Goal: Task Accomplishment & Management: Use online tool/utility

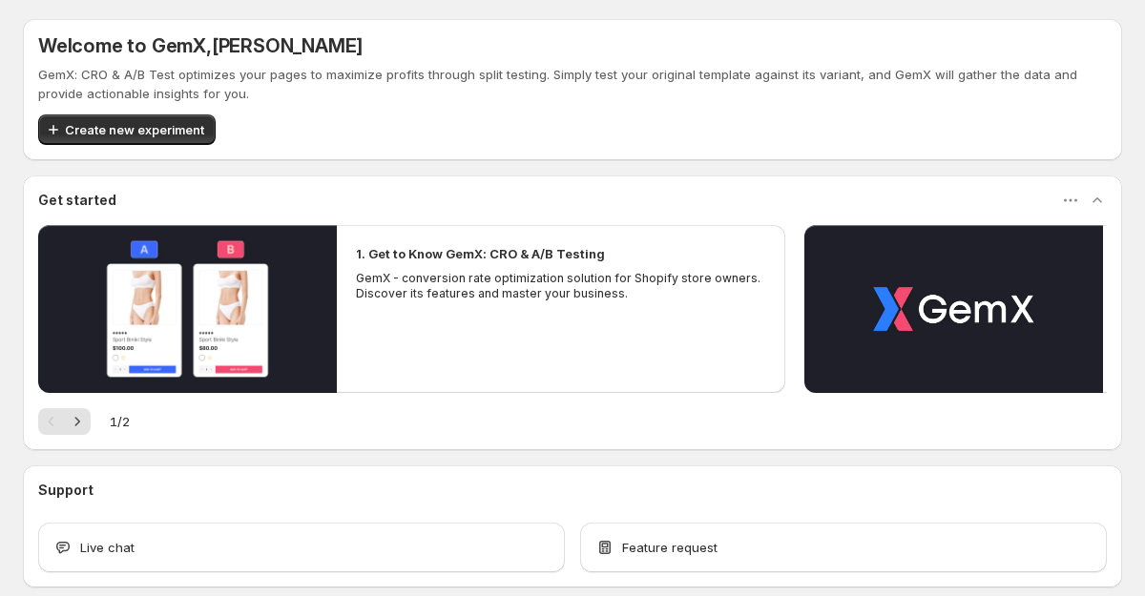
scroll to position [94, 0]
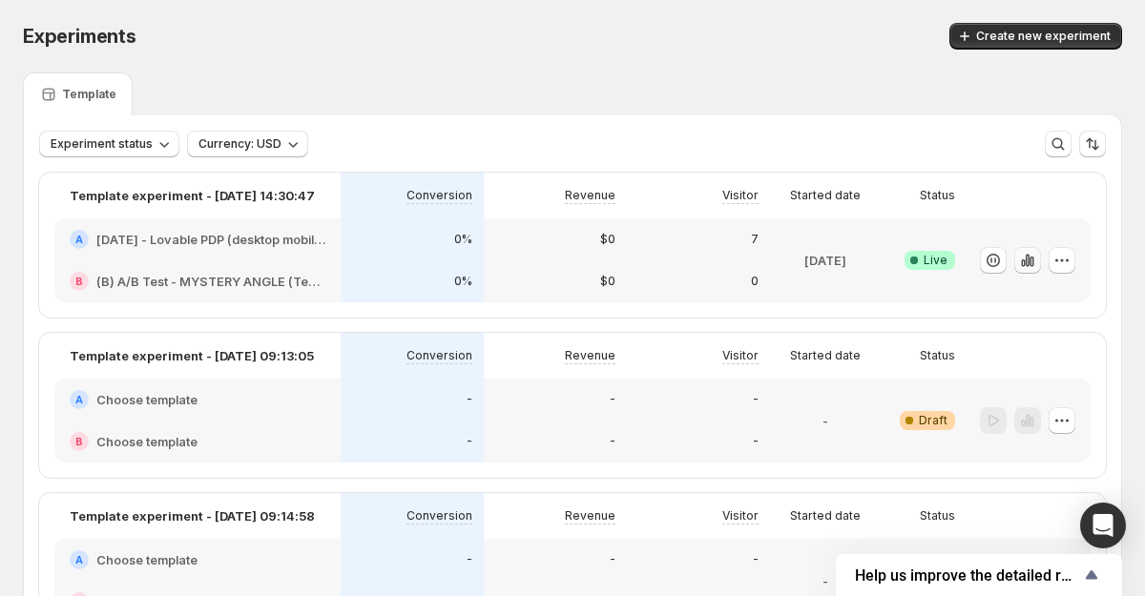
click at [1027, 271] on button "button" at bounding box center [1027, 260] width 27 height 27
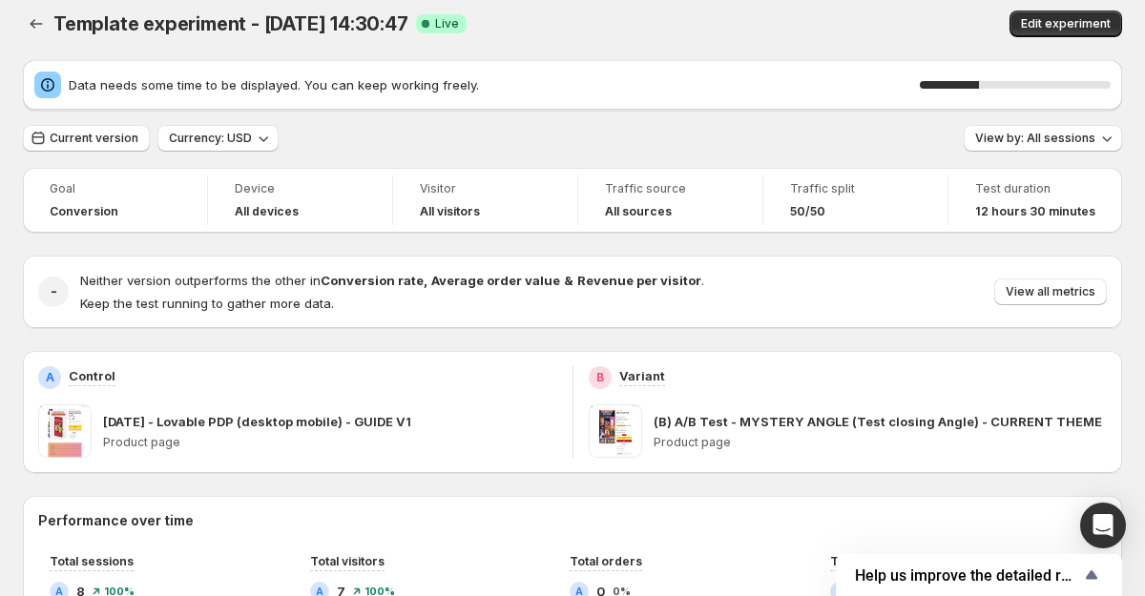
scroll to position [14, 0]
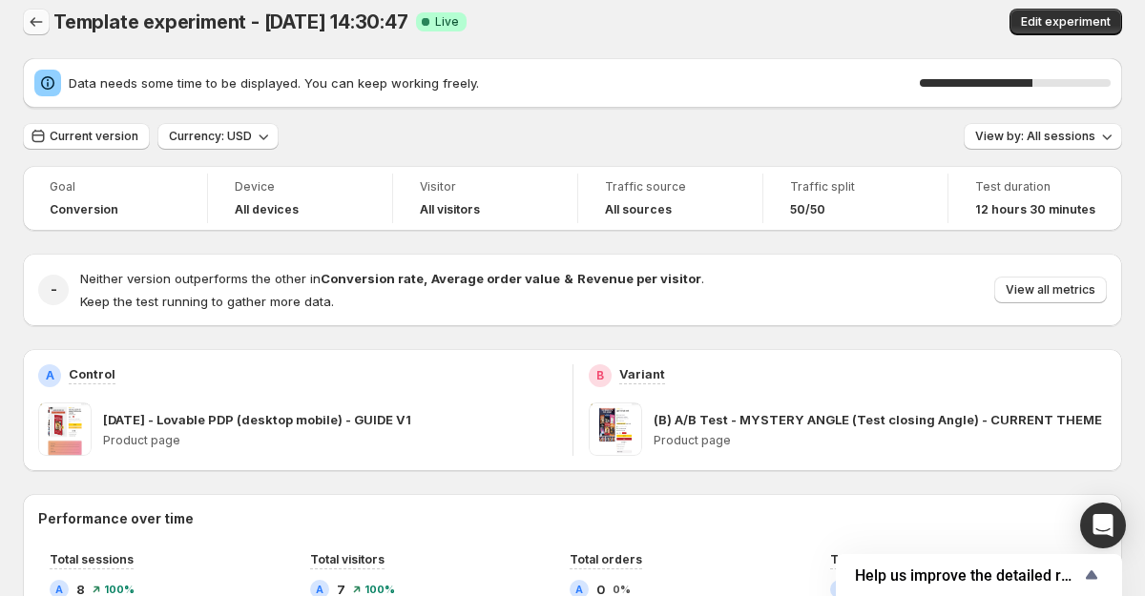
click at [46, 22] on button "Back" at bounding box center [36, 22] width 27 height 27
